Goal: Book appointment/travel/reservation

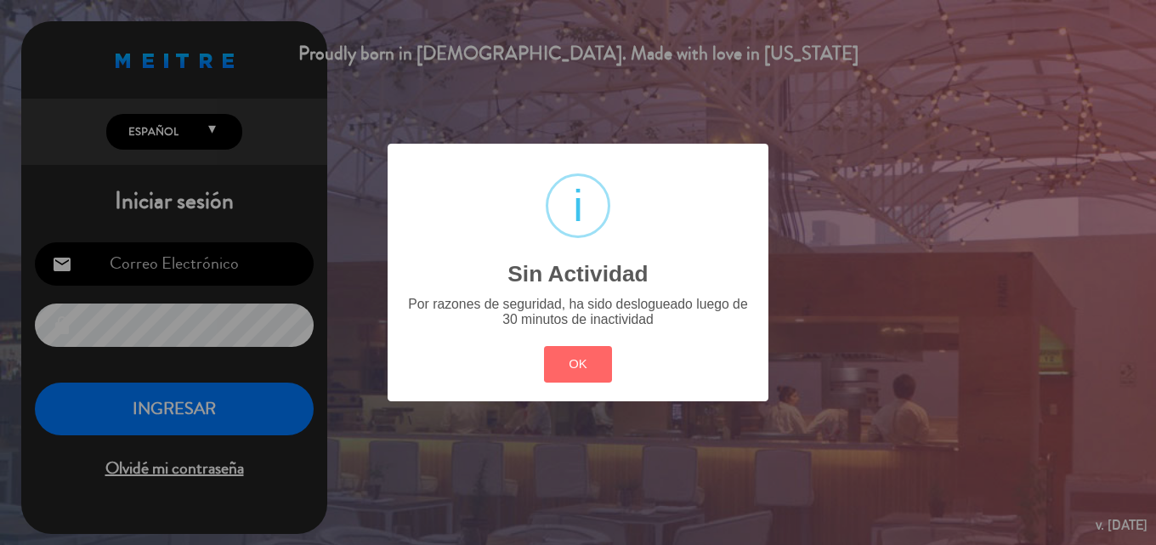
type input "[EMAIL_ADDRESS][DOMAIN_NAME]"
click at [252, 417] on div "? ! i Sin Actividad × Por razones de seguridad, ha sido deslogueado luego de 30…" at bounding box center [578, 272] width 1156 height 545
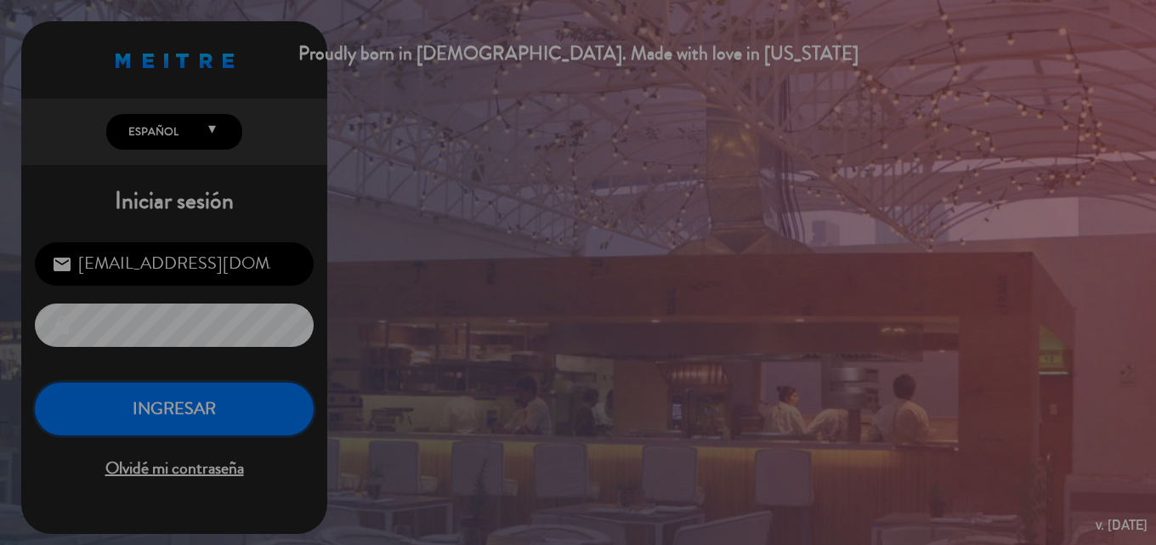
click at [252, 417] on button "INGRESAR" at bounding box center [174, 409] width 279 height 54
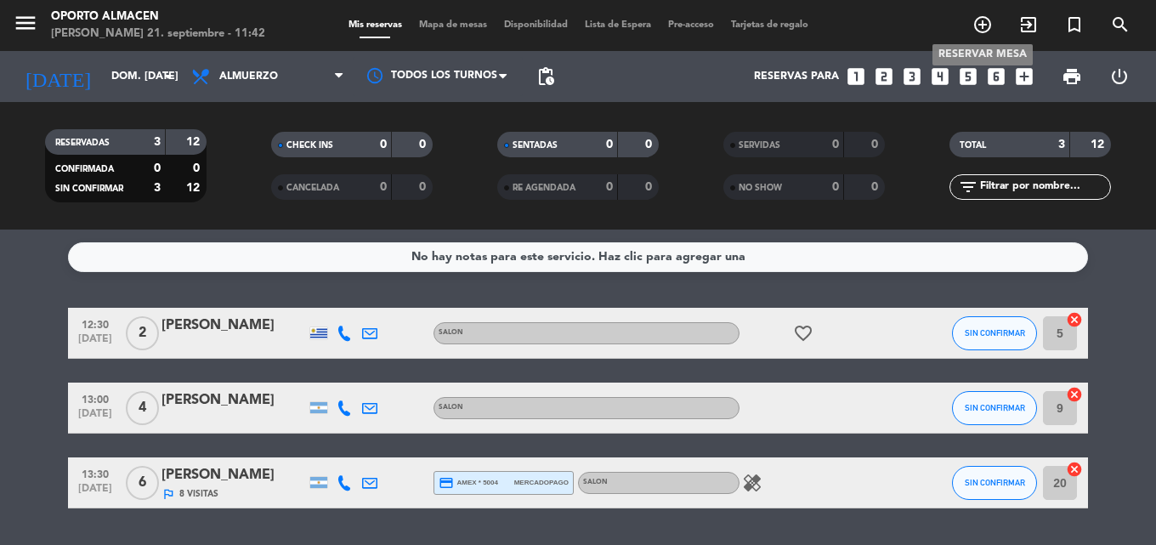
click at [986, 23] on icon "add_circle_outline" at bounding box center [982, 24] width 20 height 20
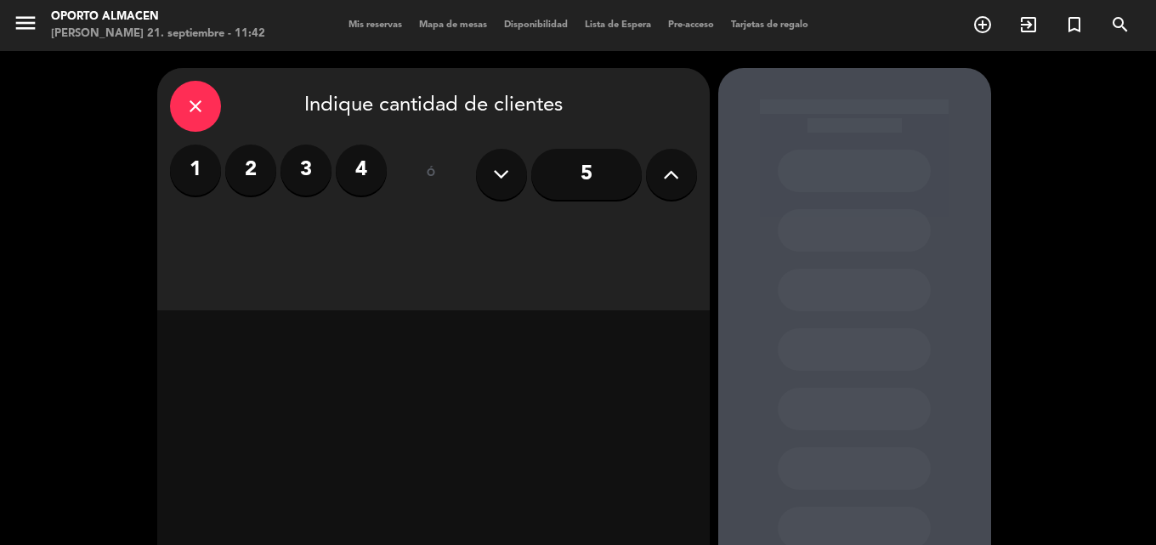
click at [664, 174] on icon at bounding box center [671, 173] width 16 height 25
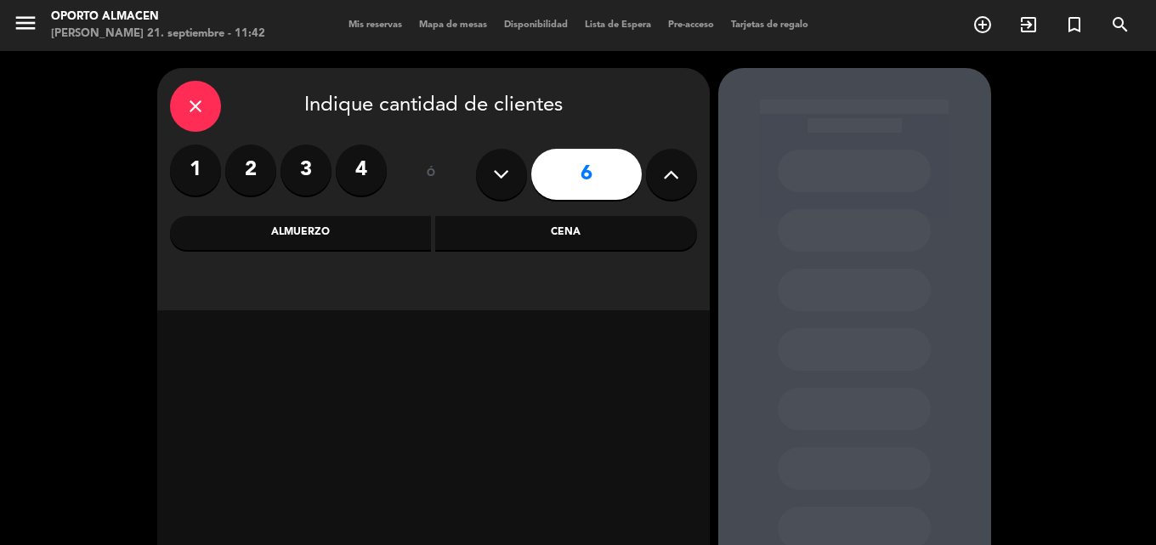
click at [664, 174] on icon at bounding box center [671, 173] width 16 height 25
type input "7"
click at [382, 230] on div "Almuerzo" at bounding box center [301, 233] width 262 height 34
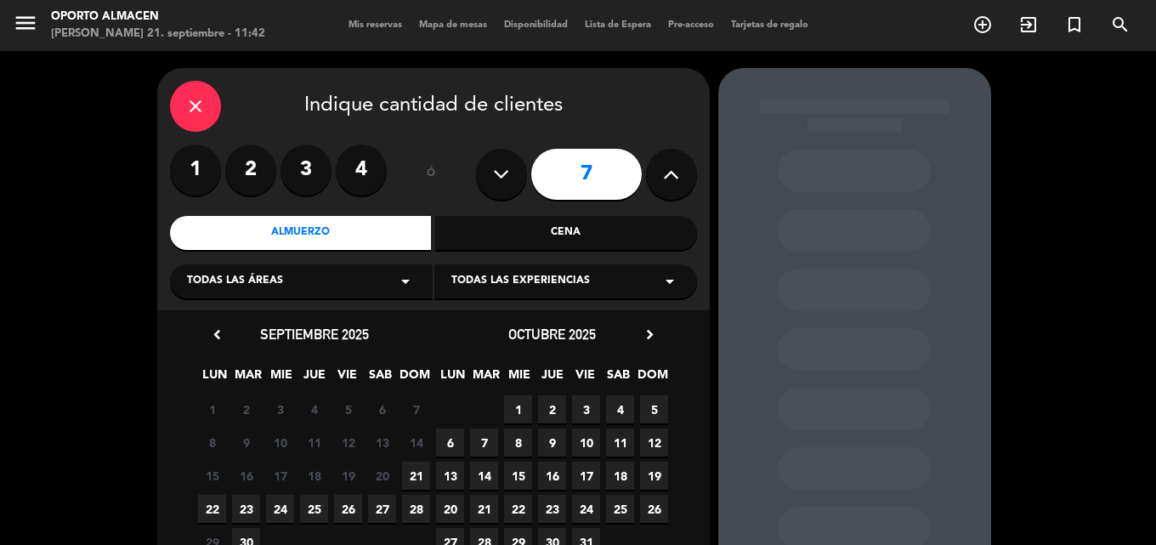
click at [423, 478] on span "21" at bounding box center [416, 475] width 28 height 28
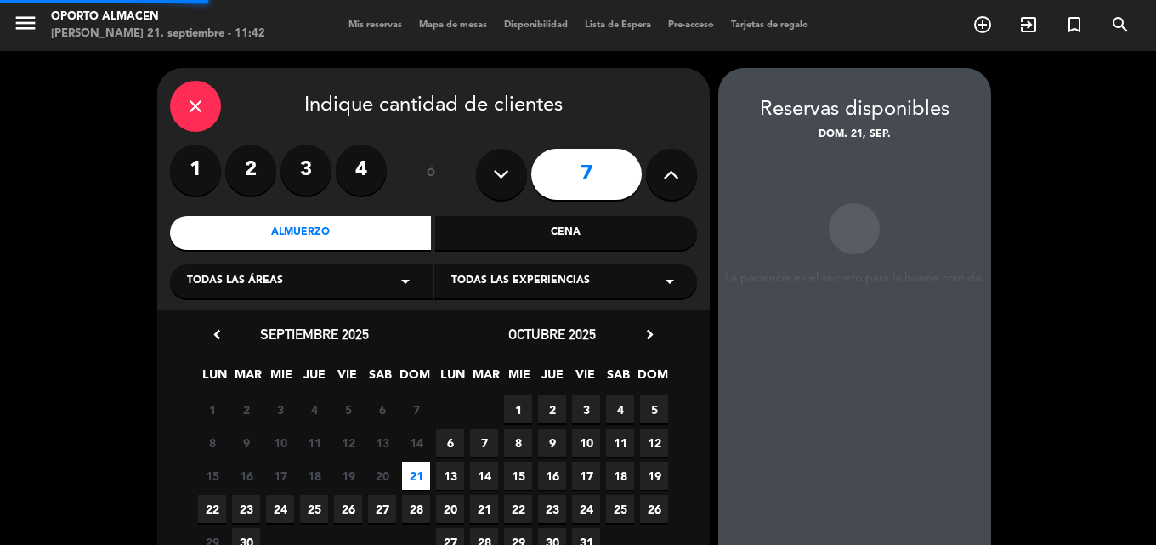
scroll to position [68, 0]
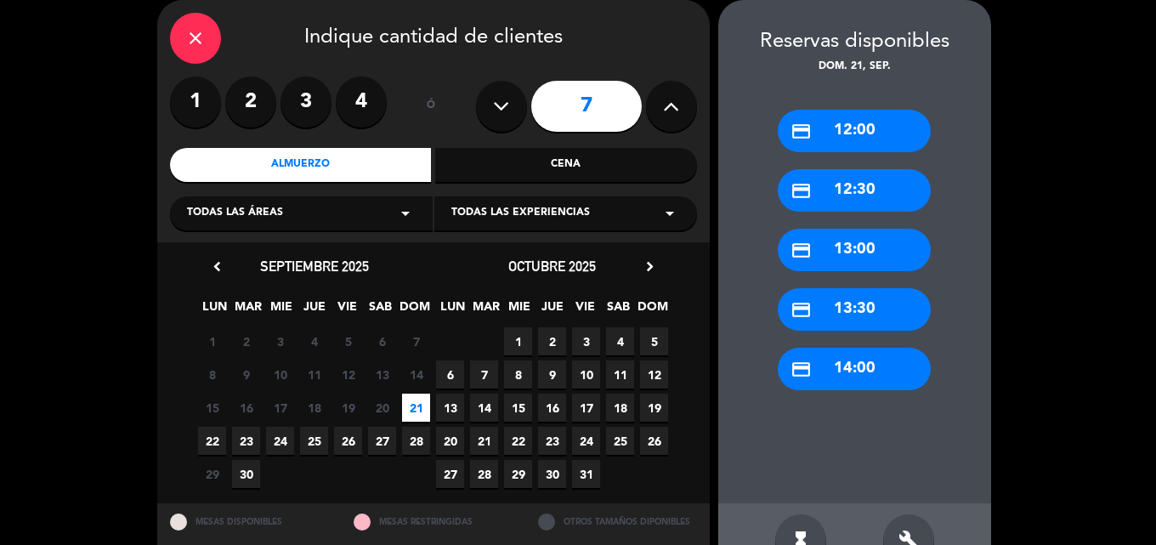
click at [874, 375] on div "credit_card 14:00" at bounding box center [853, 369] width 153 height 42
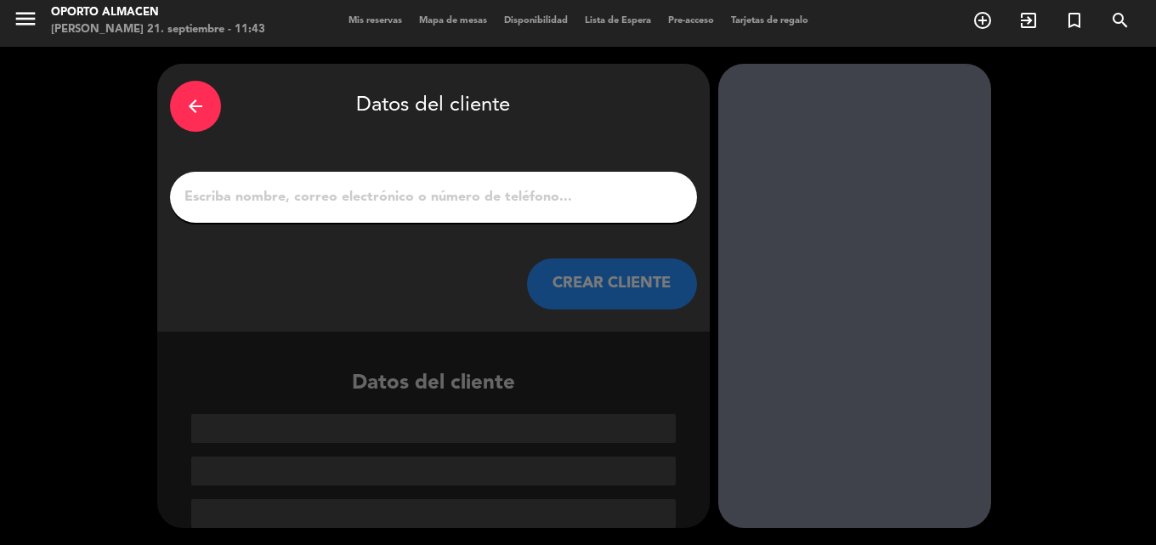
click at [256, 223] on div "arrow_back Datos del cliente CREAR CLIENTE" at bounding box center [433, 198] width 552 height 268
click at [258, 212] on div at bounding box center [433, 197] width 527 height 51
click at [270, 195] on input "1" at bounding box center [433, 197] width 501 height 24
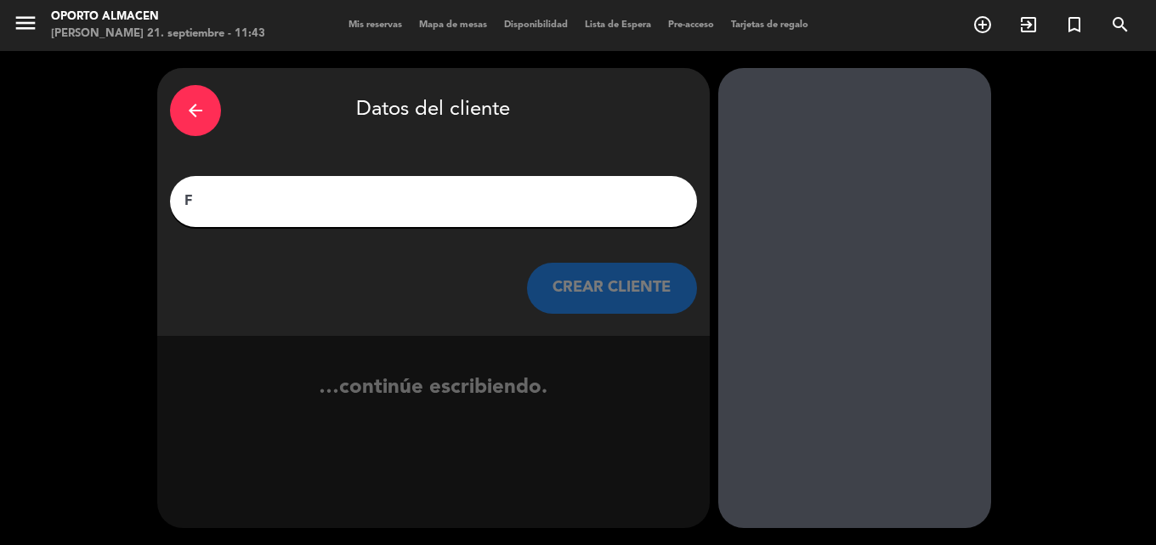
scroll to position [0, 0]
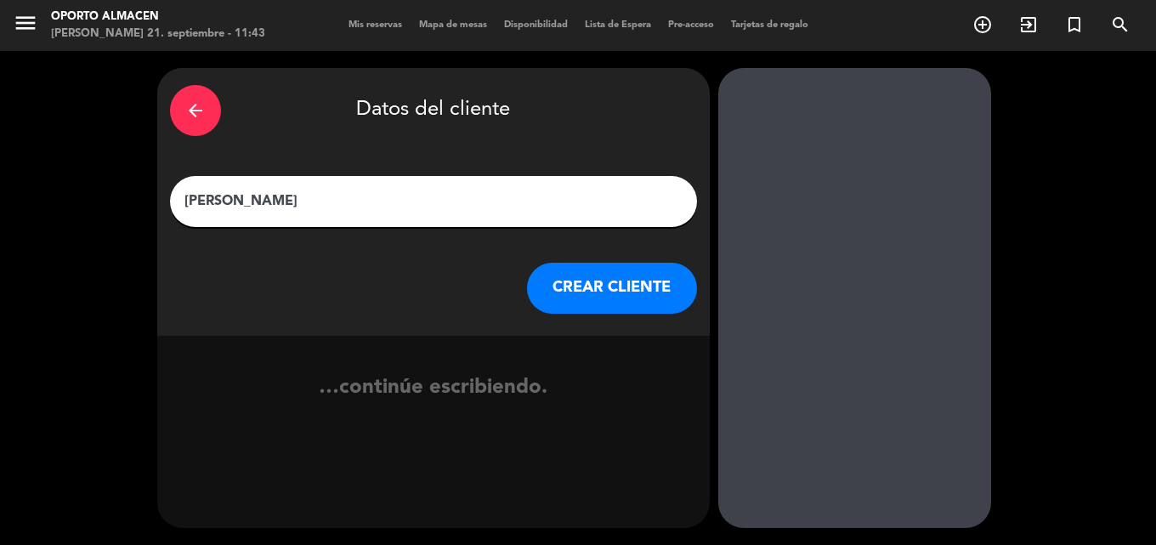
type input "[PERSON_NAME]"
click at [568, 286] on button "CREAR CLIENTE" at bounding box center [612, 288] width 170 height 51
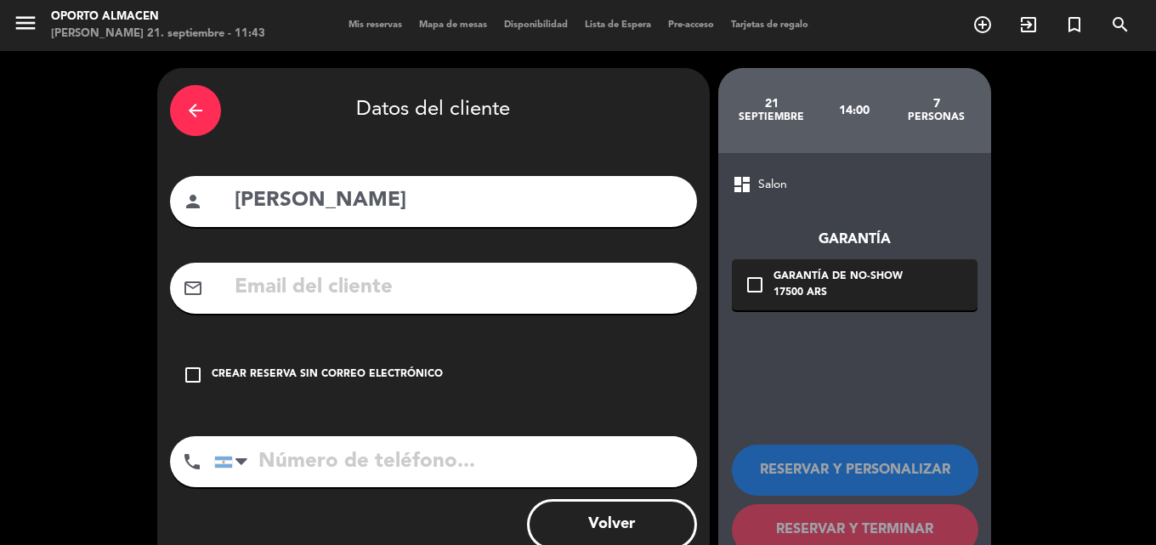
click at [188, 364] on div "check_box_outline_blank Crear reserva sin correo electrónico" at bounding box center [433, 374] width 527 height 51
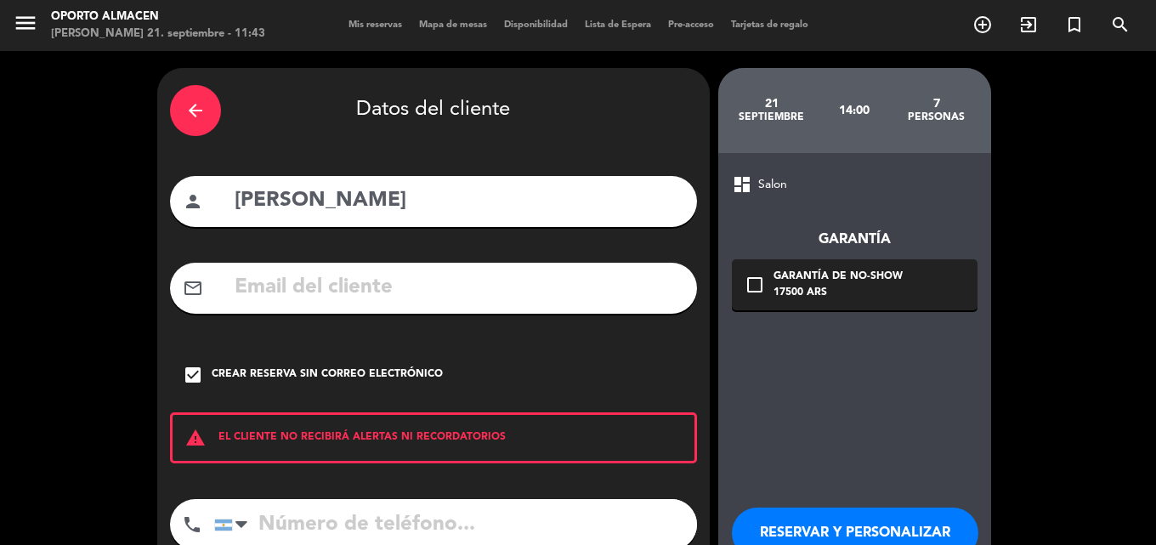
click at [345, 507] on input "tel" at bounding box center [455, 524] width 483 height 51
paste input "[PHONE_NUMBER]"
type input "[PHONE_NUMBER]"
click at [780, 523] on button "RESERVAR Y PERSONALIZAR" at bounding box center [855, 532] width 246 height 51
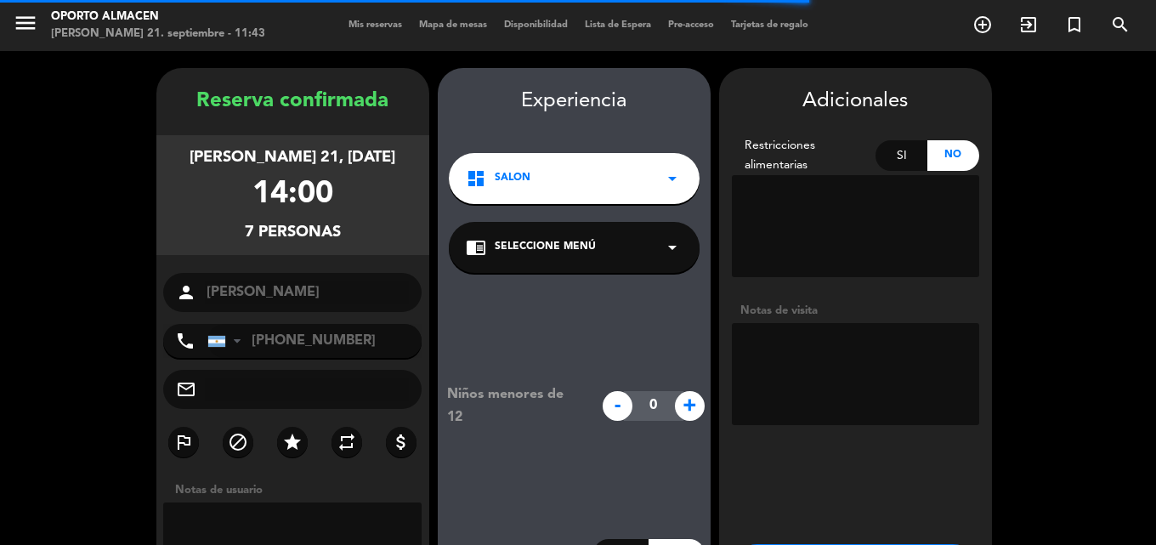
scroll to position [68, 0]
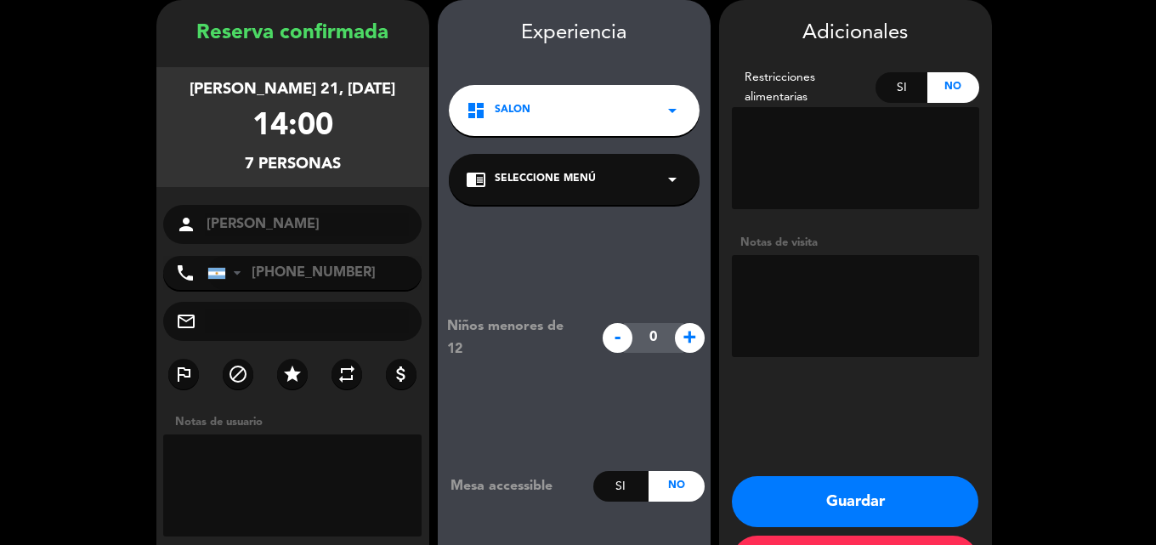
click at [638, 117] on div "dashboard Salon arrow_drop_down" at bounding box center [574, 110] width 251 height 51
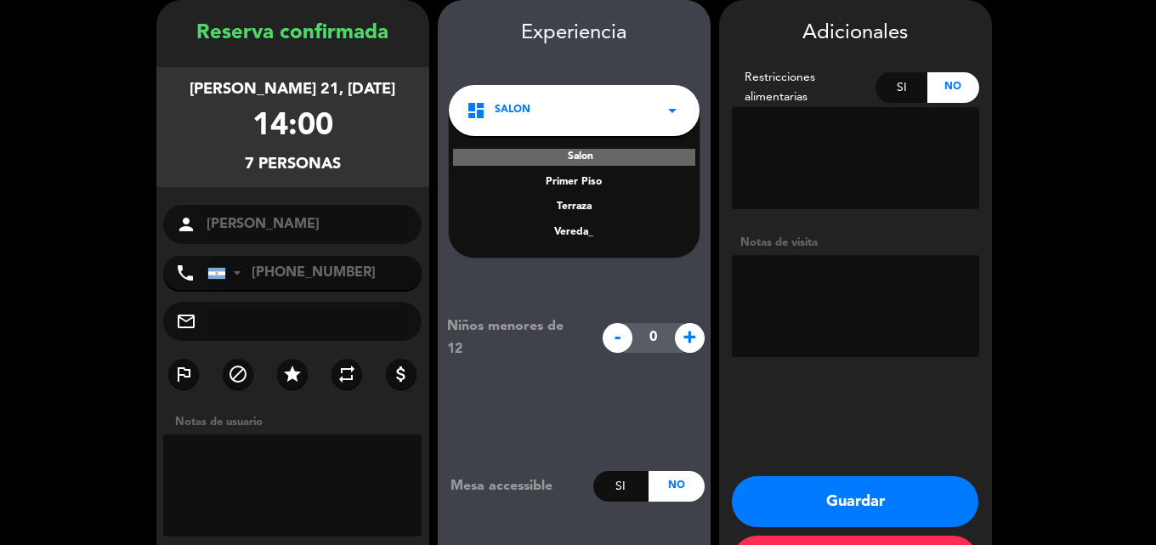
click at [598, 153] on div "Salon" at bounding box center [574, 157] width 242 height 17
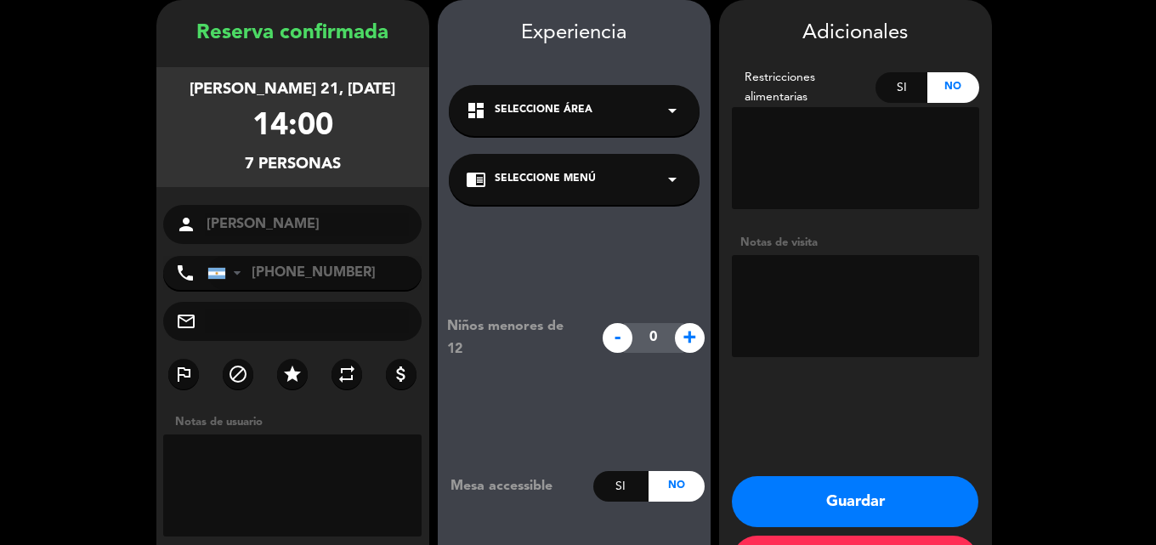
click at [632, 168] on div "chrome_reader_mode Seleccione Menú arrow_drop_down" at bounding box center [574, 179] width 251 height 51
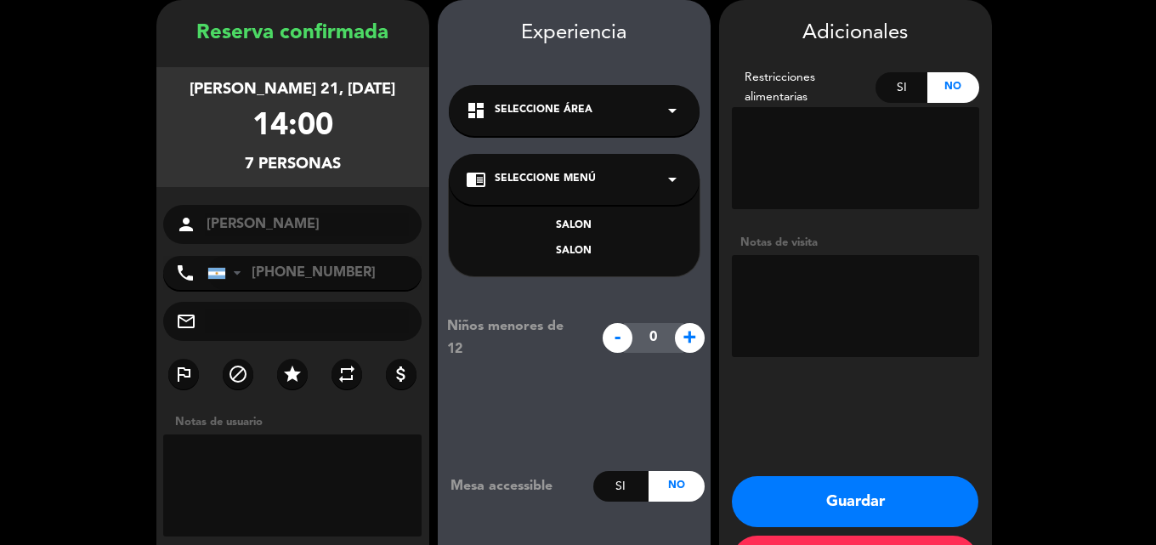
click at [625, 218] on div "SALON" at bounding box center [574, 226] width 217 height 17
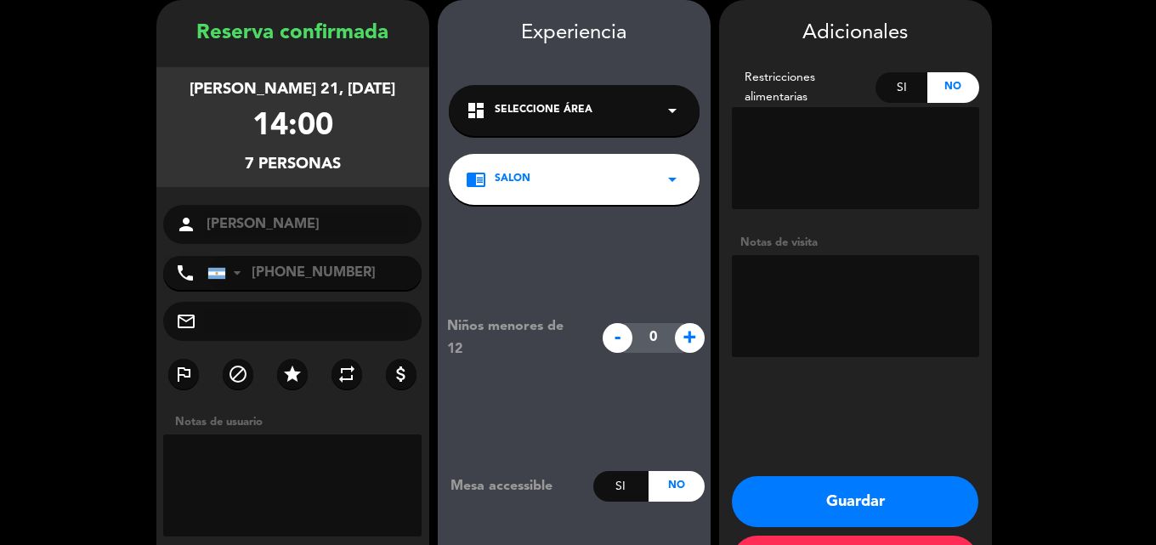
click at [859, 314] on textarea at bounding box center [855, 306] width 247 height 102
type textarea "De parte [PERSON_NAME]"
click at [862, 503] on button "Guardar" at bounding box center [855, 501] width 246 height 51
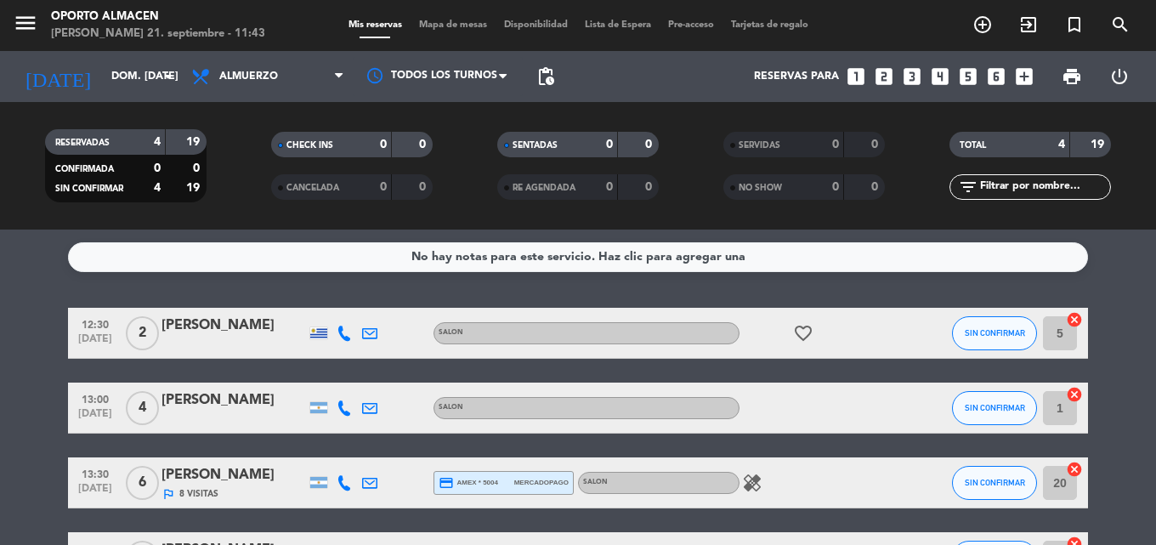
scroll to position [123, 0]
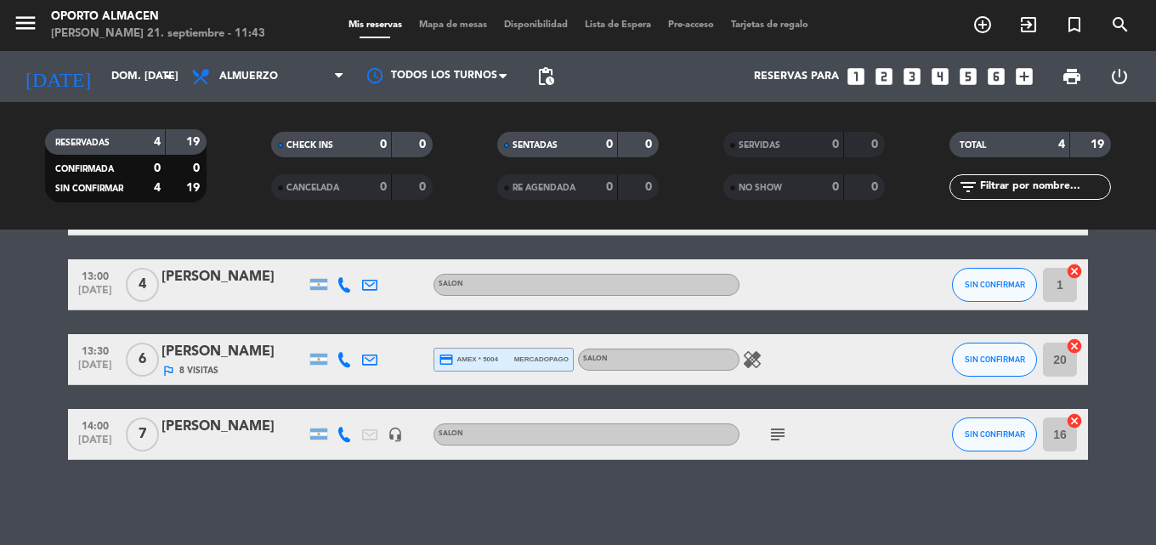
click at [775, 439] on icon "subject" at bounding box center [777, 434] width 20 height 20
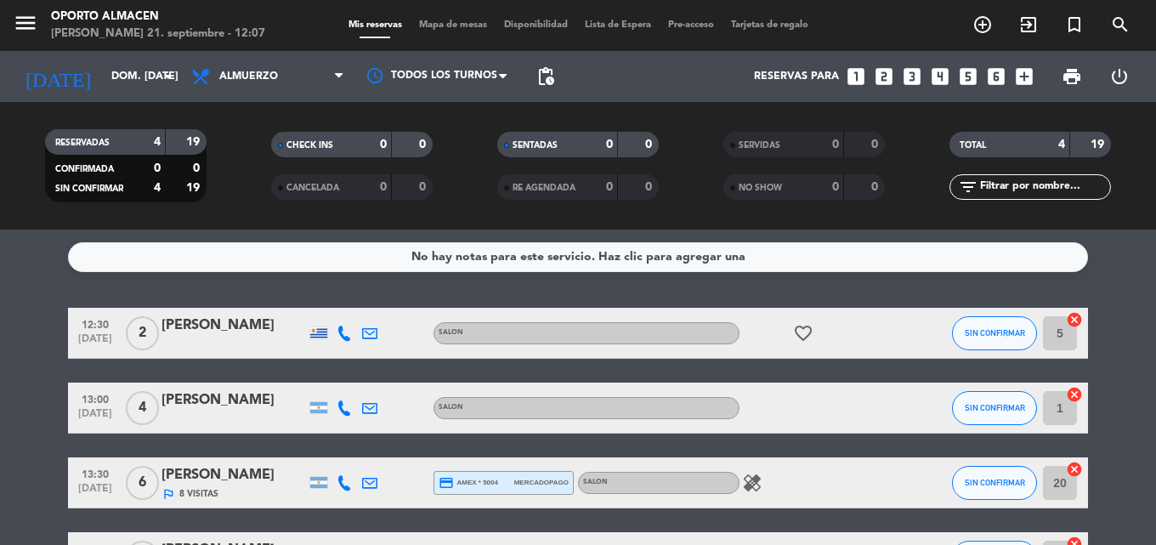
scroll to position [85, 0]
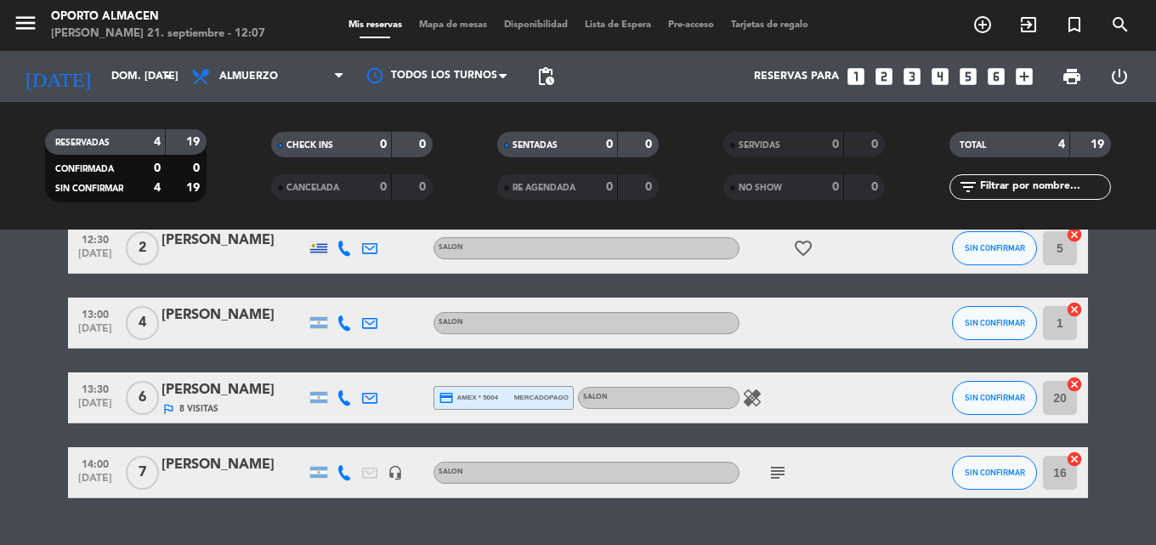
click at [777, 475] on icon "subject" at bounding box center [777, 472] width 20 height 20
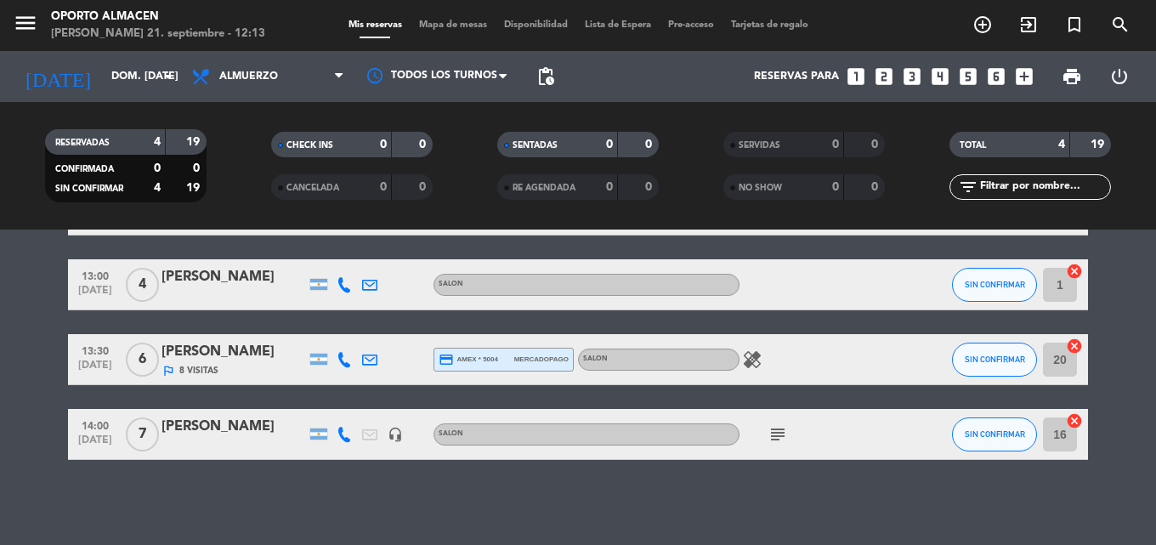
scroll to position [38, 0]
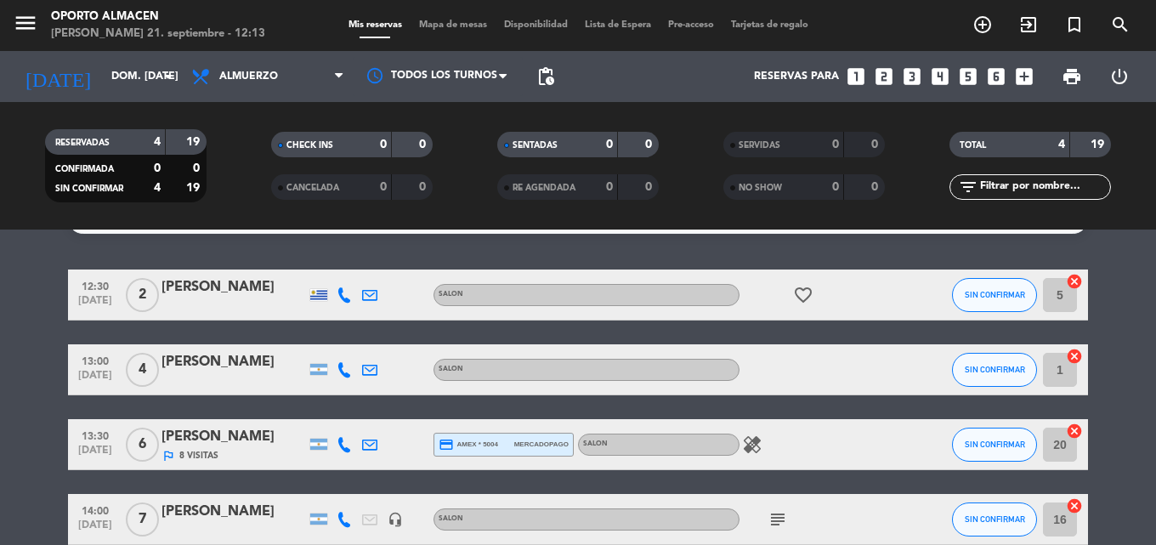
click at [753, 444] on icon "healing" at bounding box center [752, 444] width 20 height 20
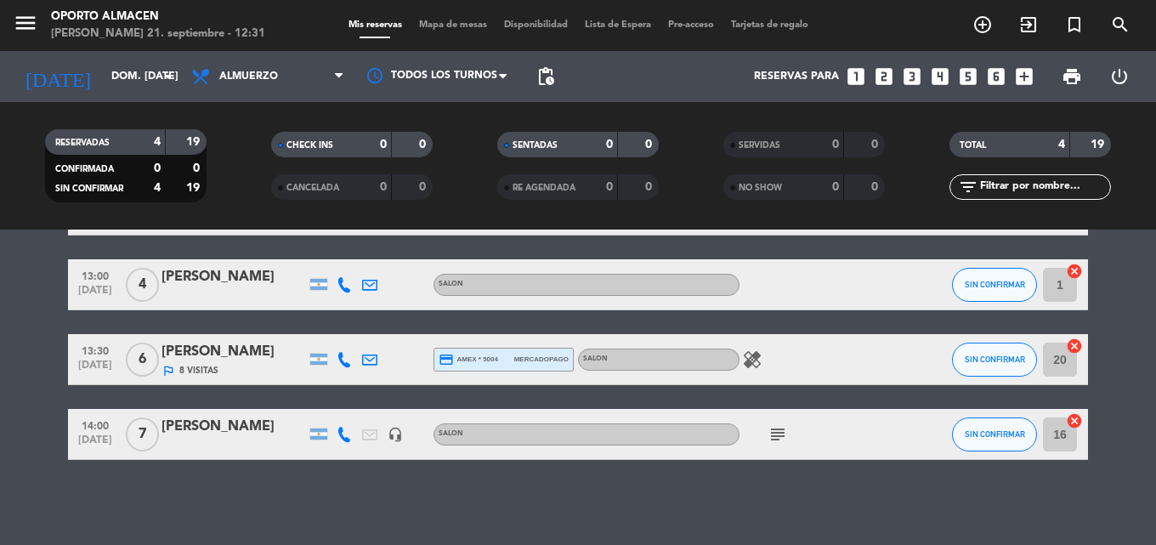
scroll to position [0, 0]
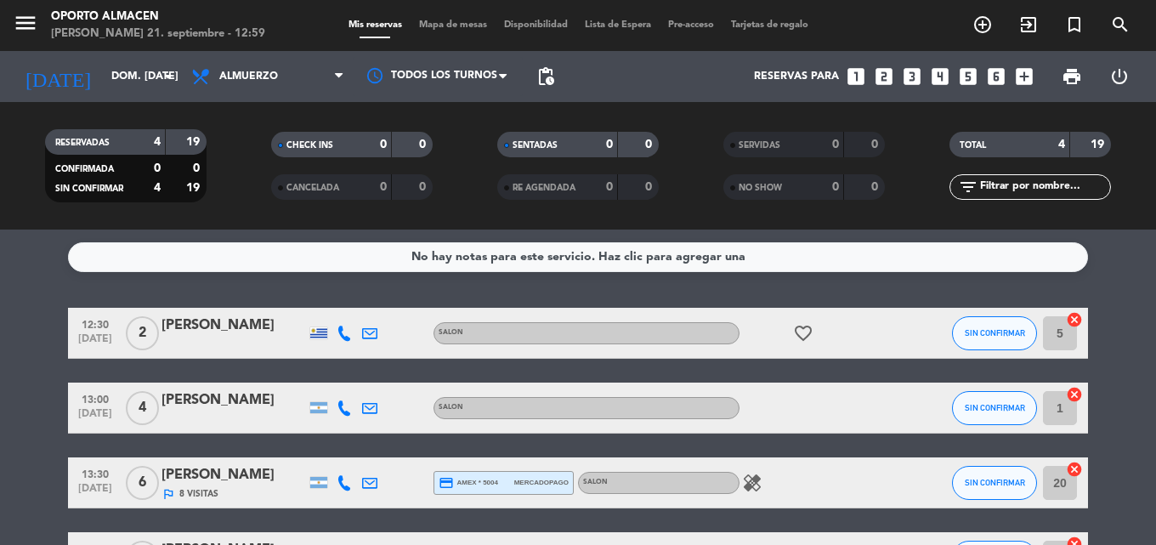
click at [203, 396] on div "[PERSON_NAME]" at bounding box center [233, 400] width 144 height 22
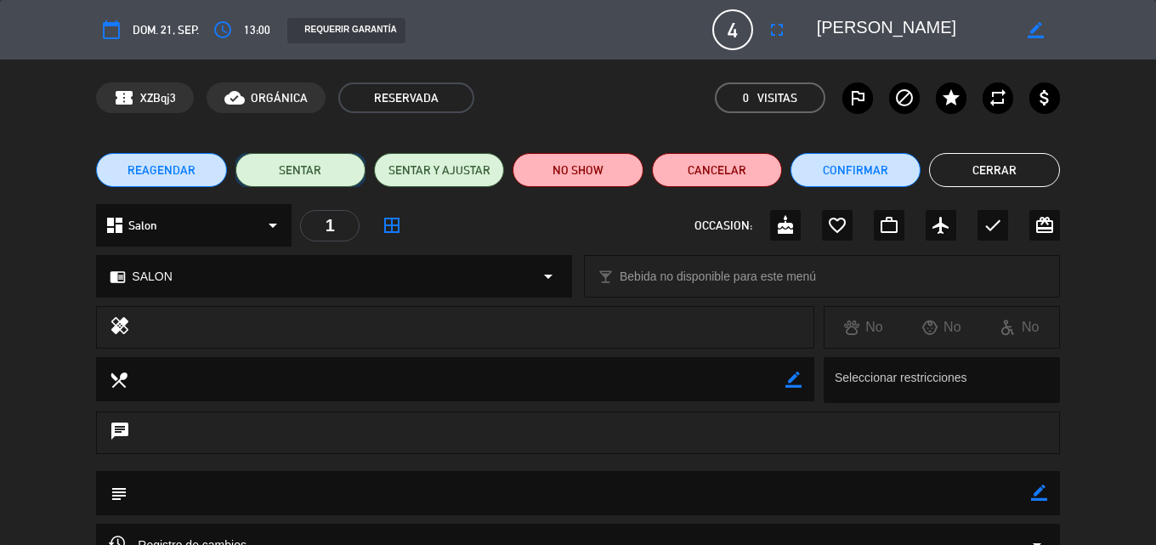
click at [275, 167] on button "SENTAR" at bounding box center [300, 170] width 130 height 34
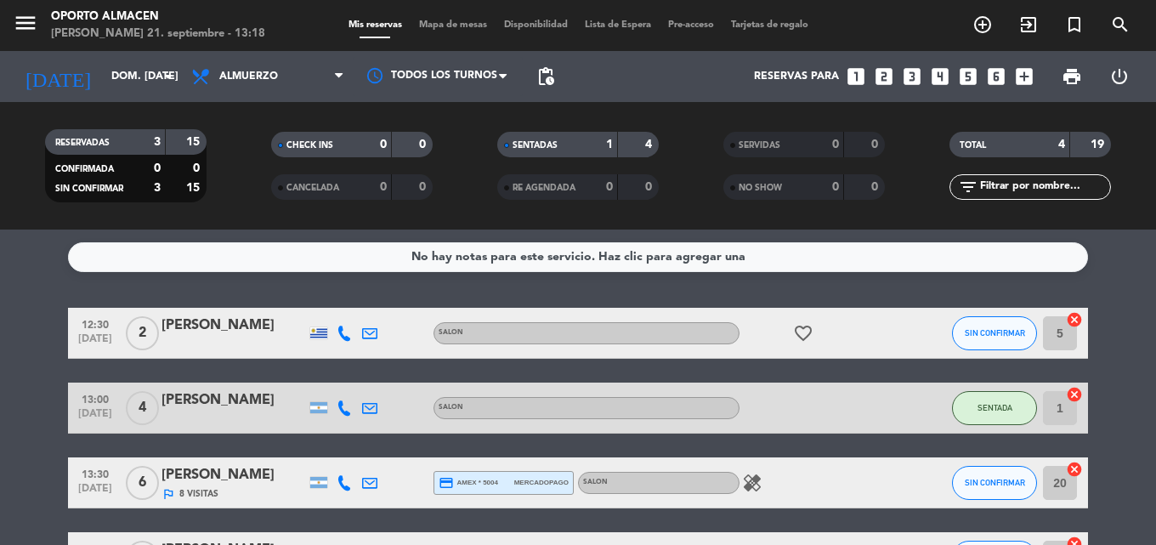
click at [806, 330] on icon "favorite_border" at bounding box center [803, 333] width 20 height 20
click at [237, 325] on div "[PERSON_NAME]" at bounding box center [233, 325] width 144 height 22
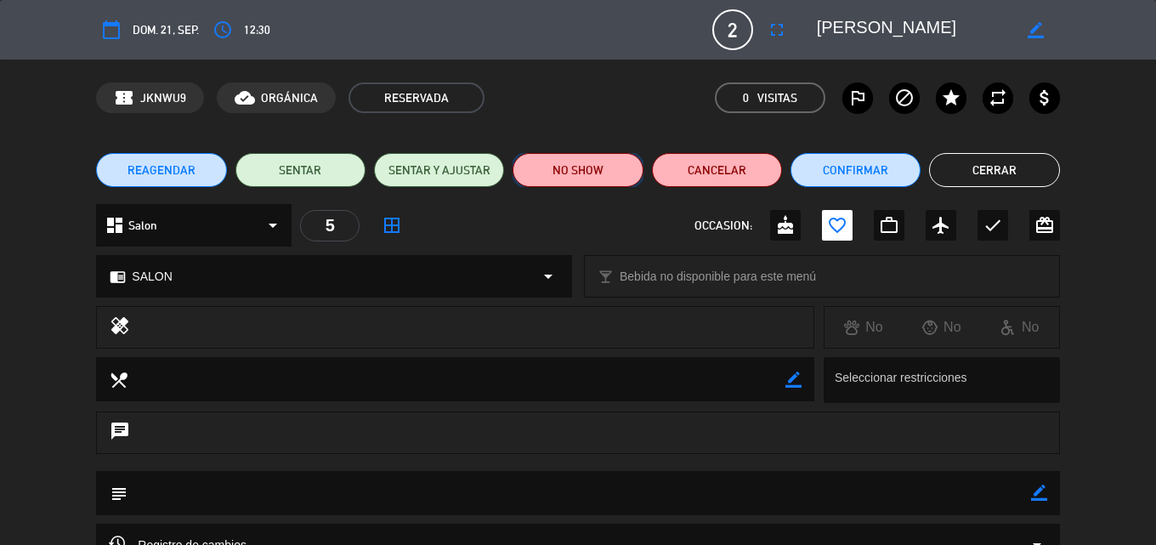
click at [613, 180] on button "NO SHOW" at bounding box center [577, 170] width 130 height 34
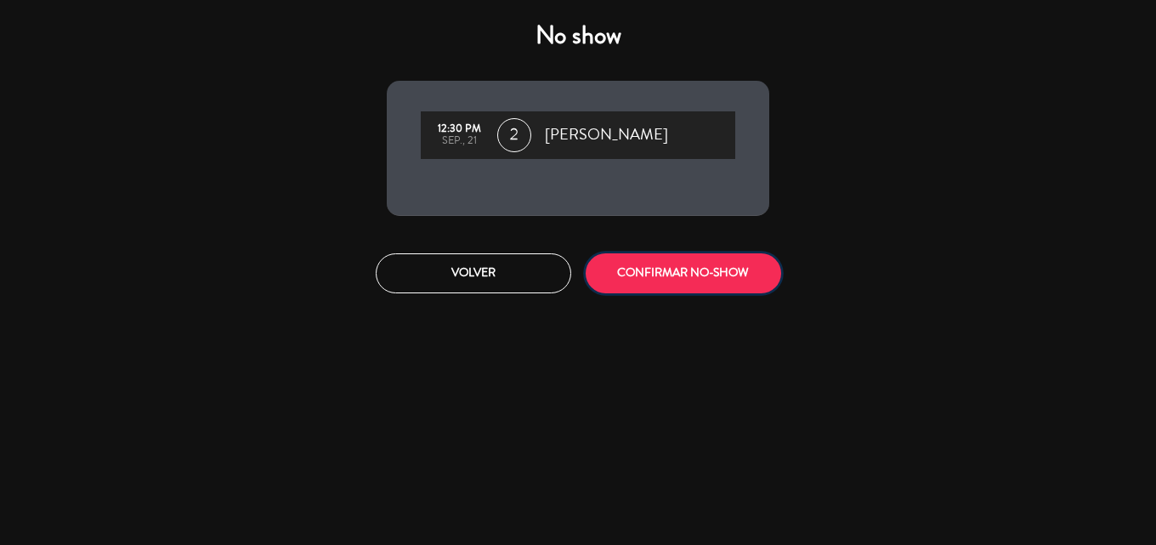
click at [708, 291] on button "CONFIRMAR NO-SHOW" at bounding box center [682, 273] width 195 height 40
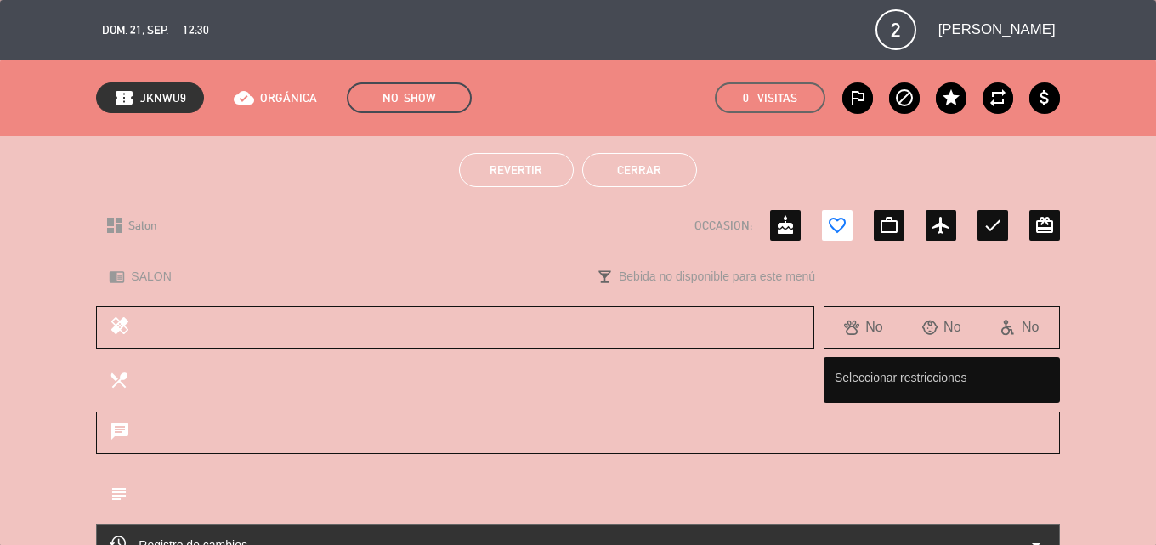
click at [654, 165] on button "Cerrar" at bounding box center [639, 170] width 115 height 34
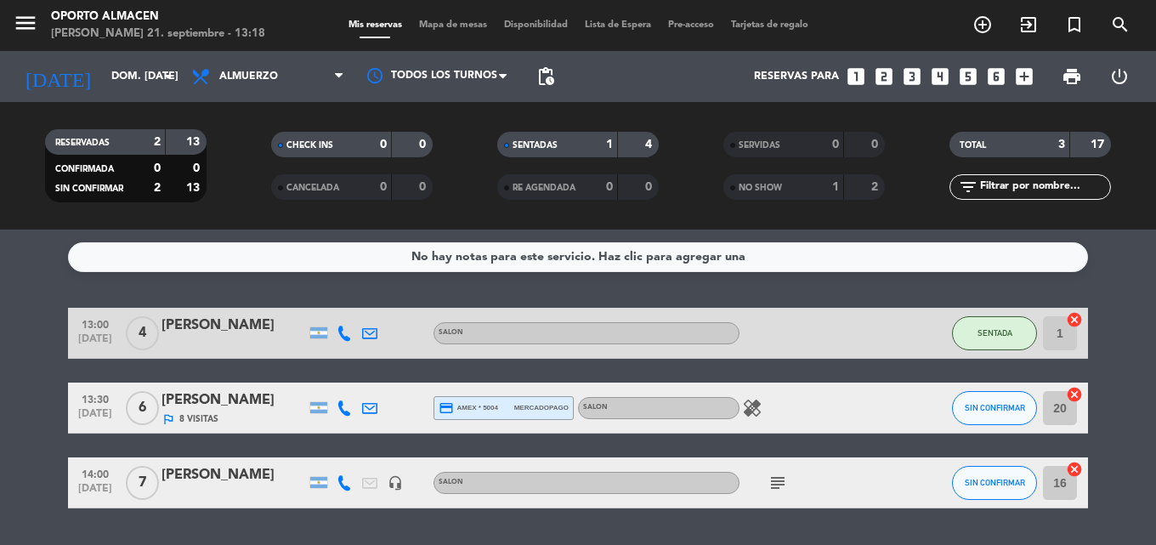
scroll to position [48, 0]
